Goal: Task Accomplishment & Management: Manage account settings

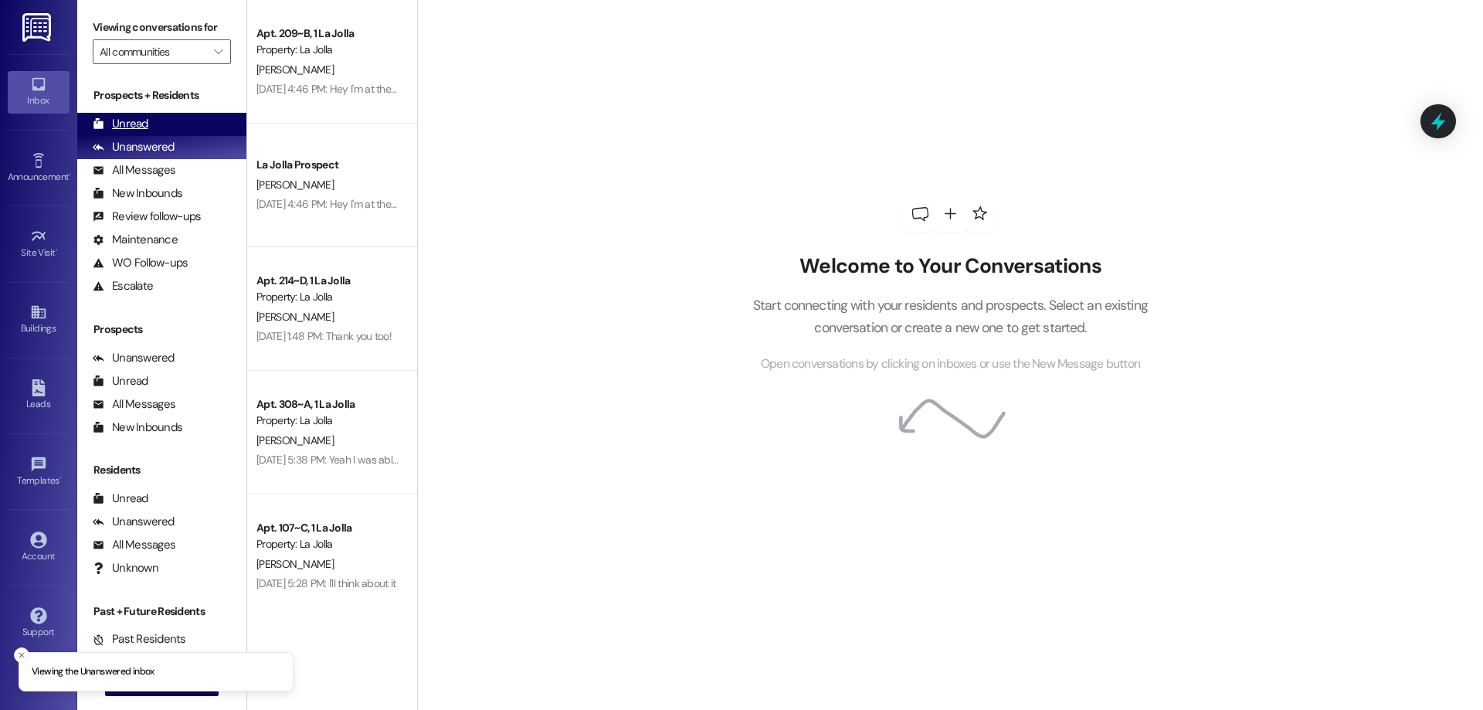
click at [198, 115] on div "Unread (0)" at bounding box center [161, 124] width 169 height 23
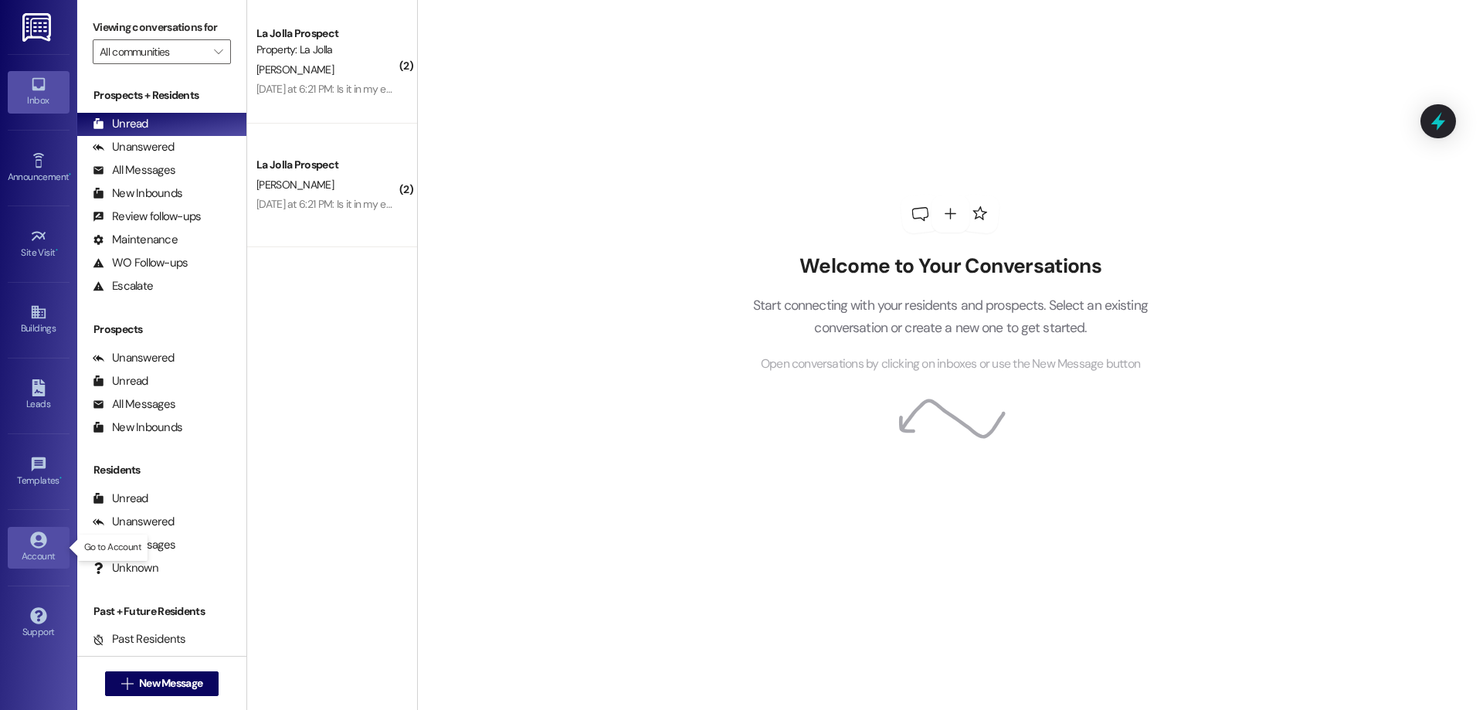
click at [34, 554] on div "Account" at bounding box center [38, 555] width 77 height 15
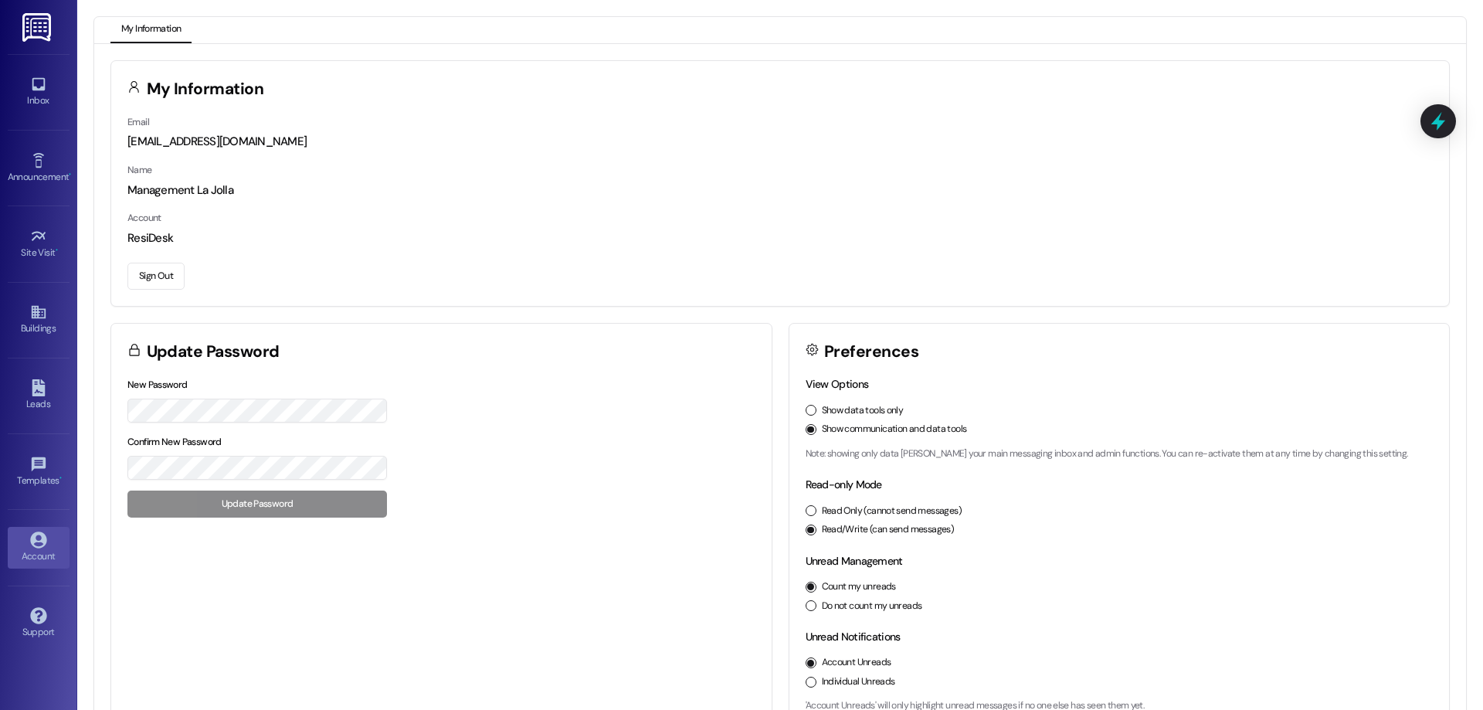
click at [170, 270] on button "Sign Out" at bounding box center [155, 276] width 57 height 27
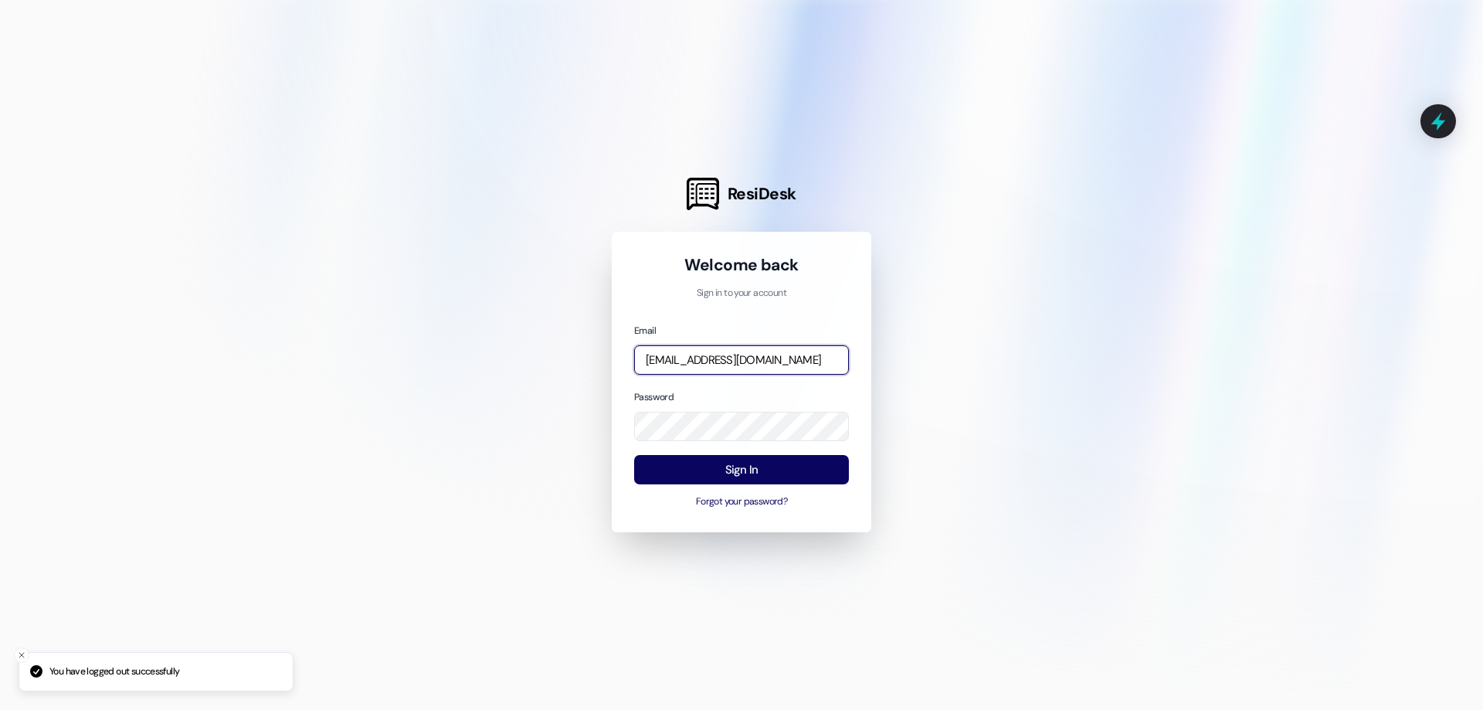
click at [719, 360] on input "[EMAIL_ADDRESS][DOMAIN_NAME]" at bounding box center [741, 360] width 215 height 30
type input "[EMAIL_ADDRESS][DOMAIN_NAME]"
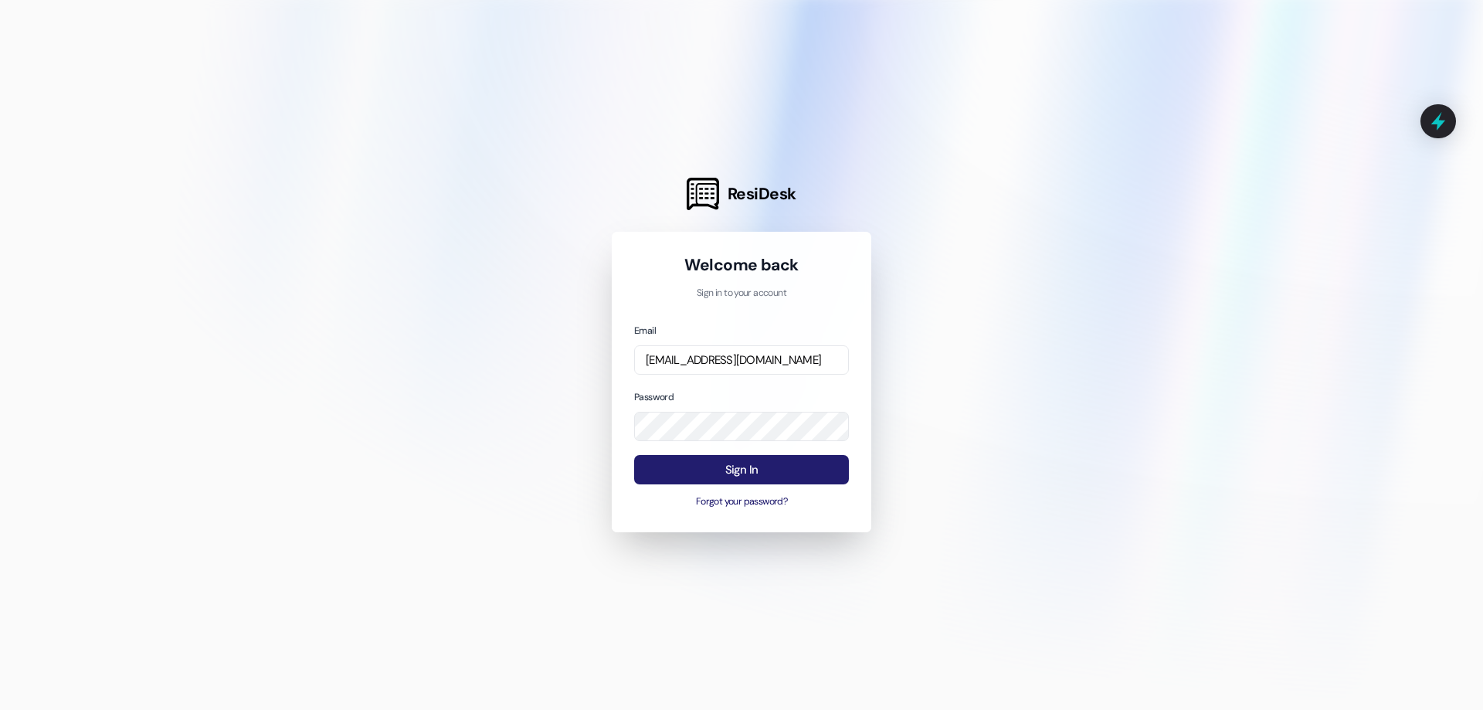
click at [764, 476] on button "Sign In" at bounding box center [741, 470] width 215 height 30
